Goal: Find specific page/section: Find specific page/section

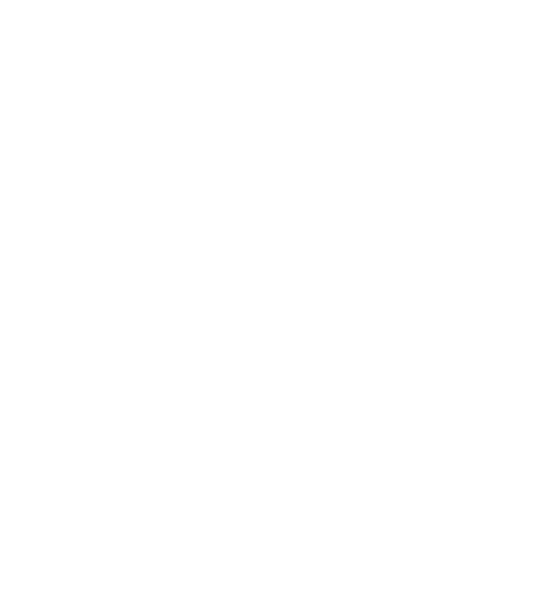
select select "Song"
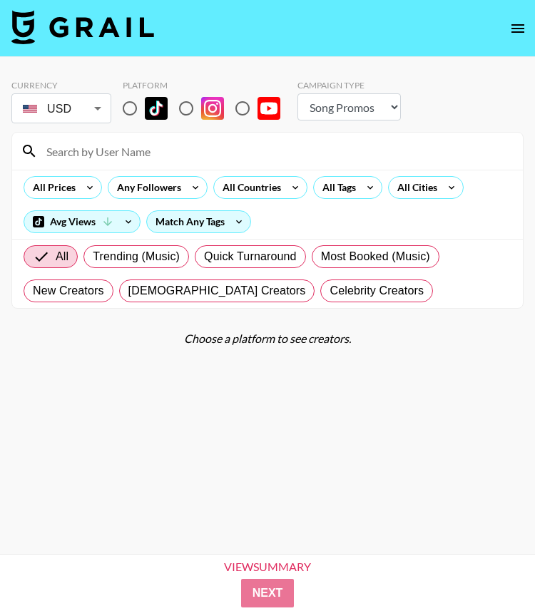
drag, startPoint x: 136, startPoint y: 103, endPoint x: 128, endPoint y: 111, distance: 11.1
click at [136, 103] on input "radio" at bounding box center [130, 108] width 30 height 30
radio input "true"
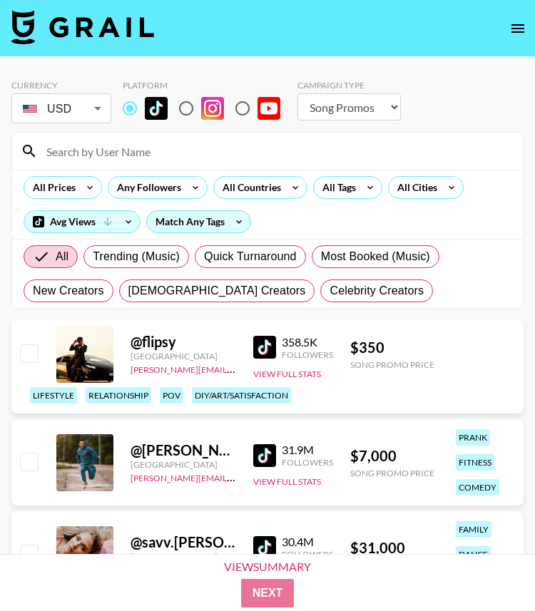
click at [115, 148] on input at bounding box center [276, 151] width 477 height 23
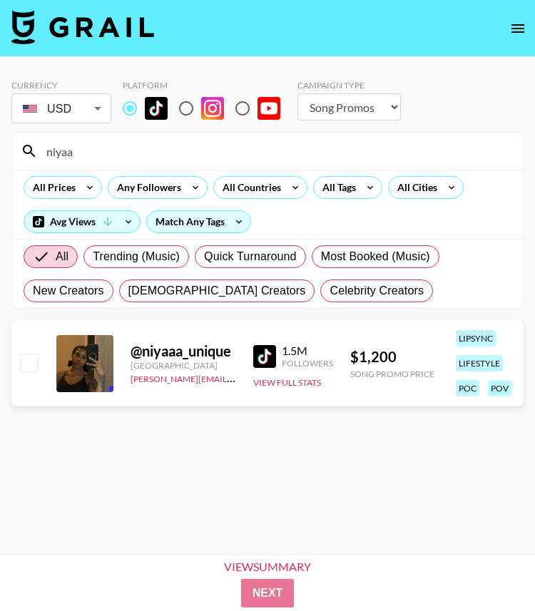
click at [269, 146] on input "niyaa" at bounding box center [276, 151] width 477 height 23
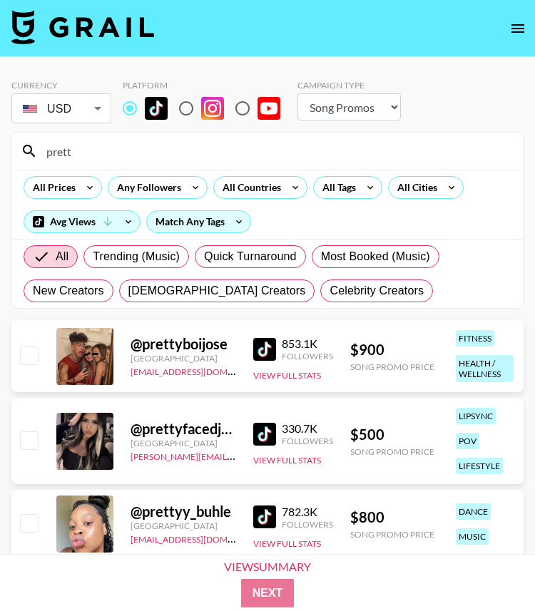
click at [107, 157] on input "prett" at bounding box center [276, 151] width 477 height 23
paste input "yt.kellyyy"
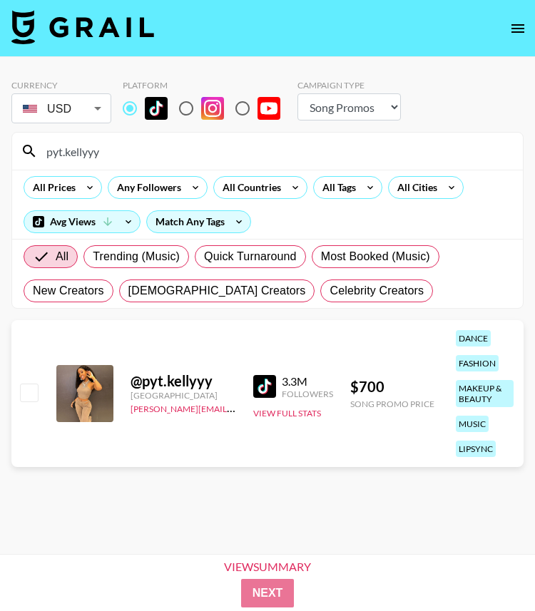
type input "pyt.kellyyy"
click at [260, 384] on img at bounding box center [264, 386] width 23 height 23
